Goal: Transaction & Acquisition: Purchase product/service

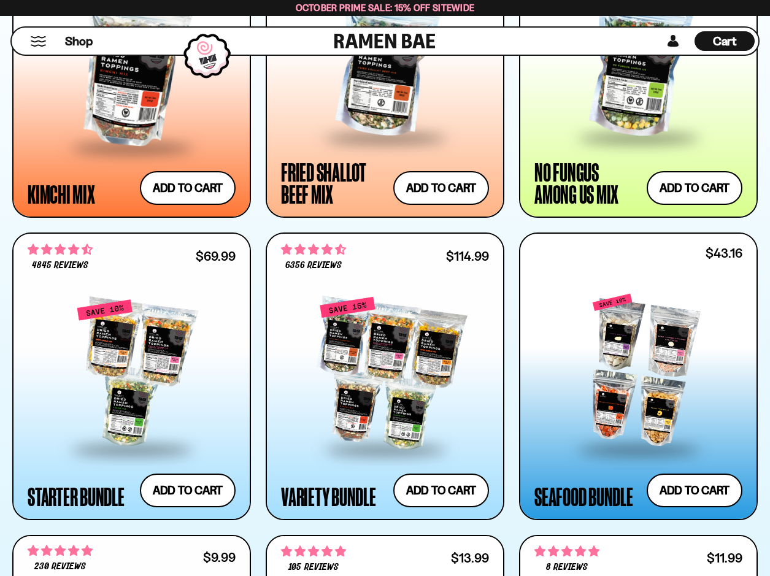
scroll to position [1166, 0]
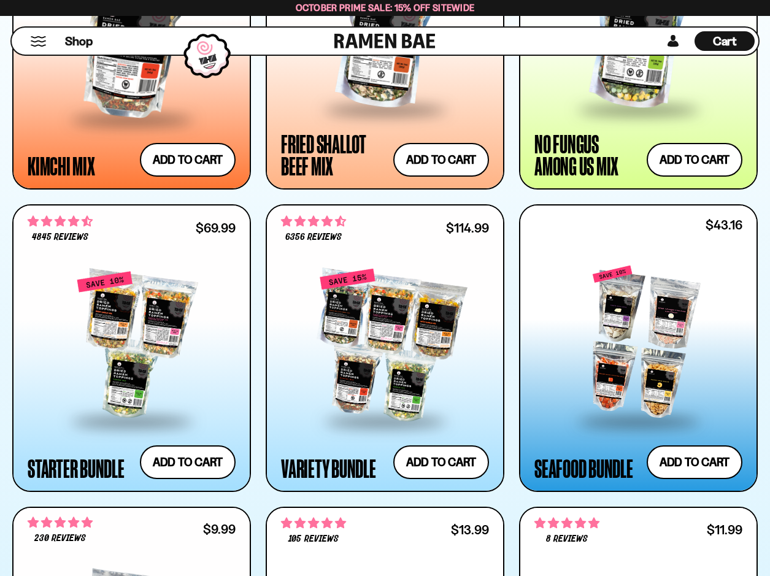
click at [647, 375] on div at bounding box center [638, 343] width 208 height 154
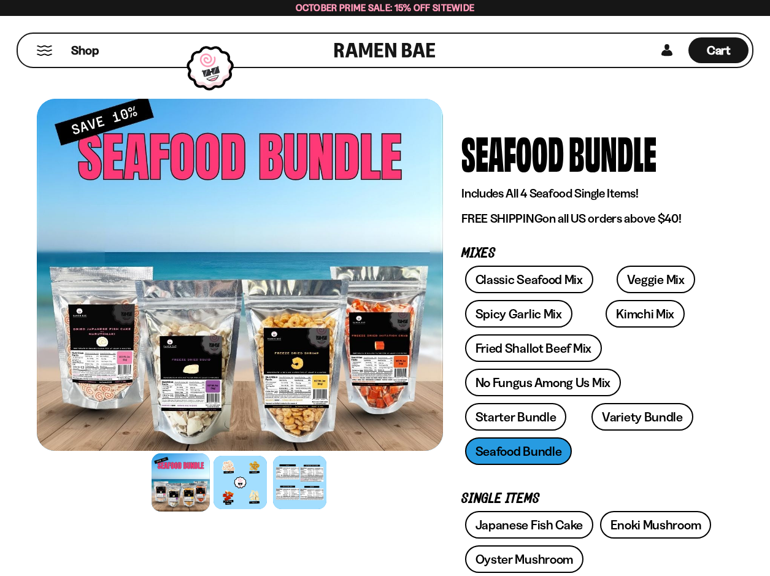
click at [199, 481] on div at bounding box center [181, 482] width 58 height 58
click at [239, 476] on div at bounding box center [240, 482] width 58 height 58
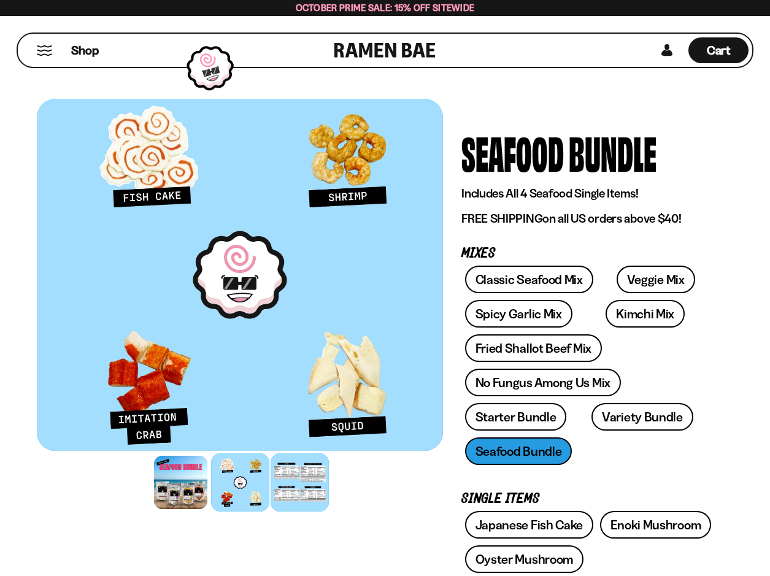
click at [312, 476] on div at bounding box center [300, 482] width 58 height 58
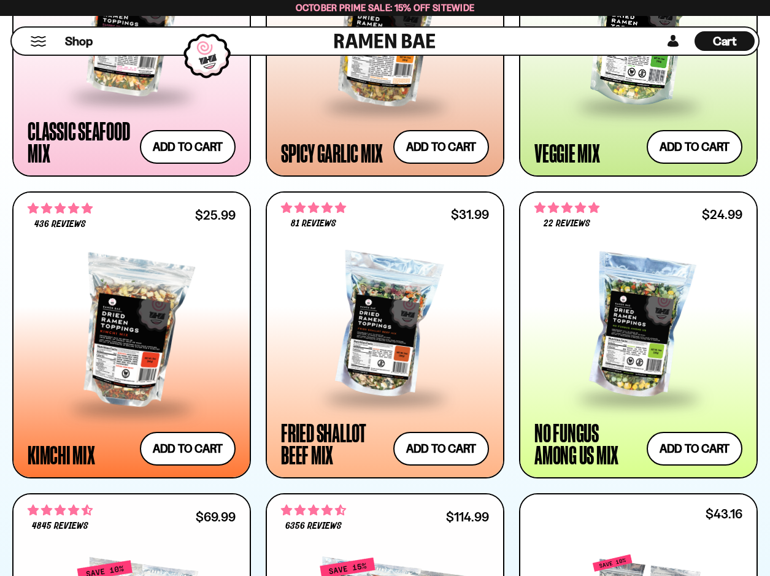
scroll to position [859, 0]
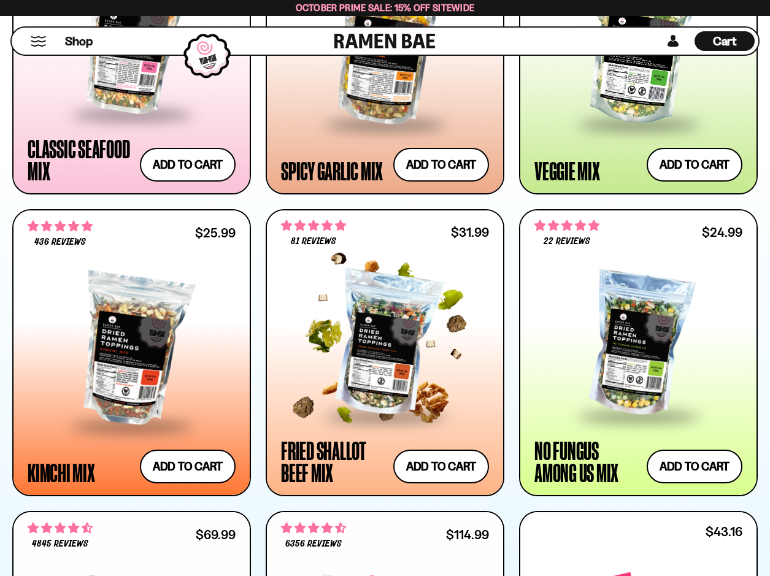
click at [358, 435] on span at bounding box center [385, 417] width 150 height 43
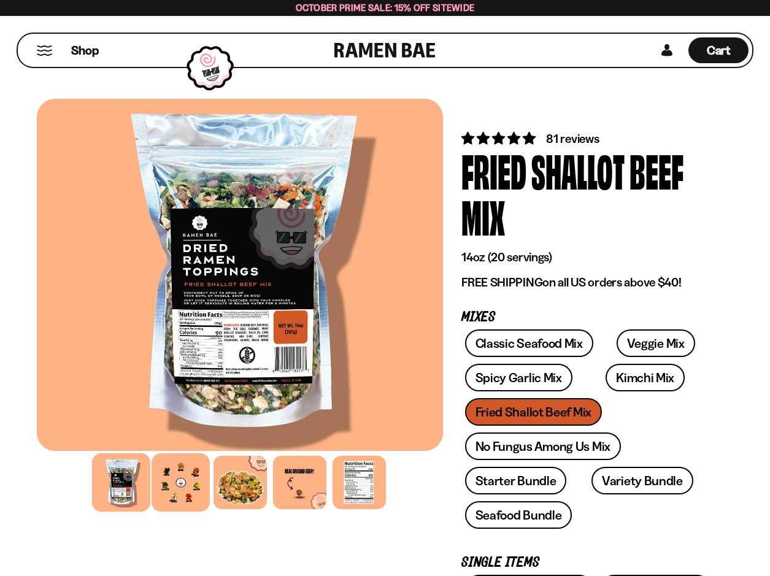
click at [194, 483] on div at bounding box center [181, 482] width 58 height 58
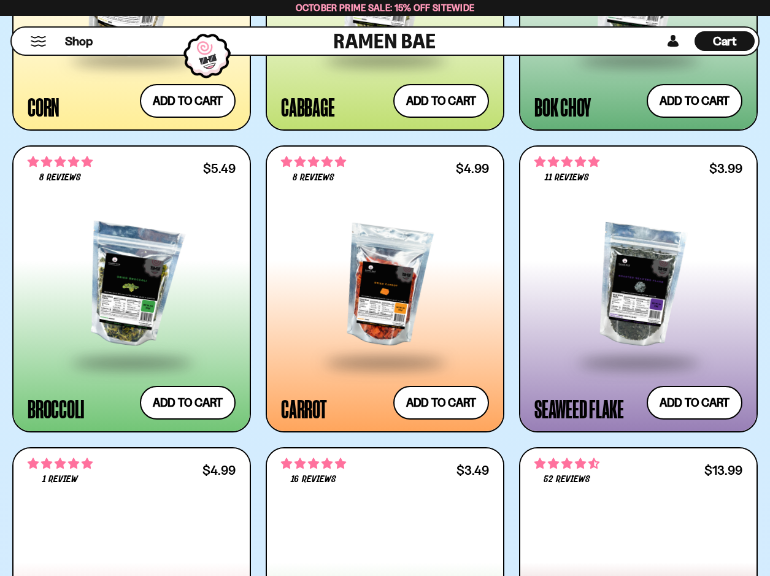
scroll to position [3068, 0]
